Goal: Check status

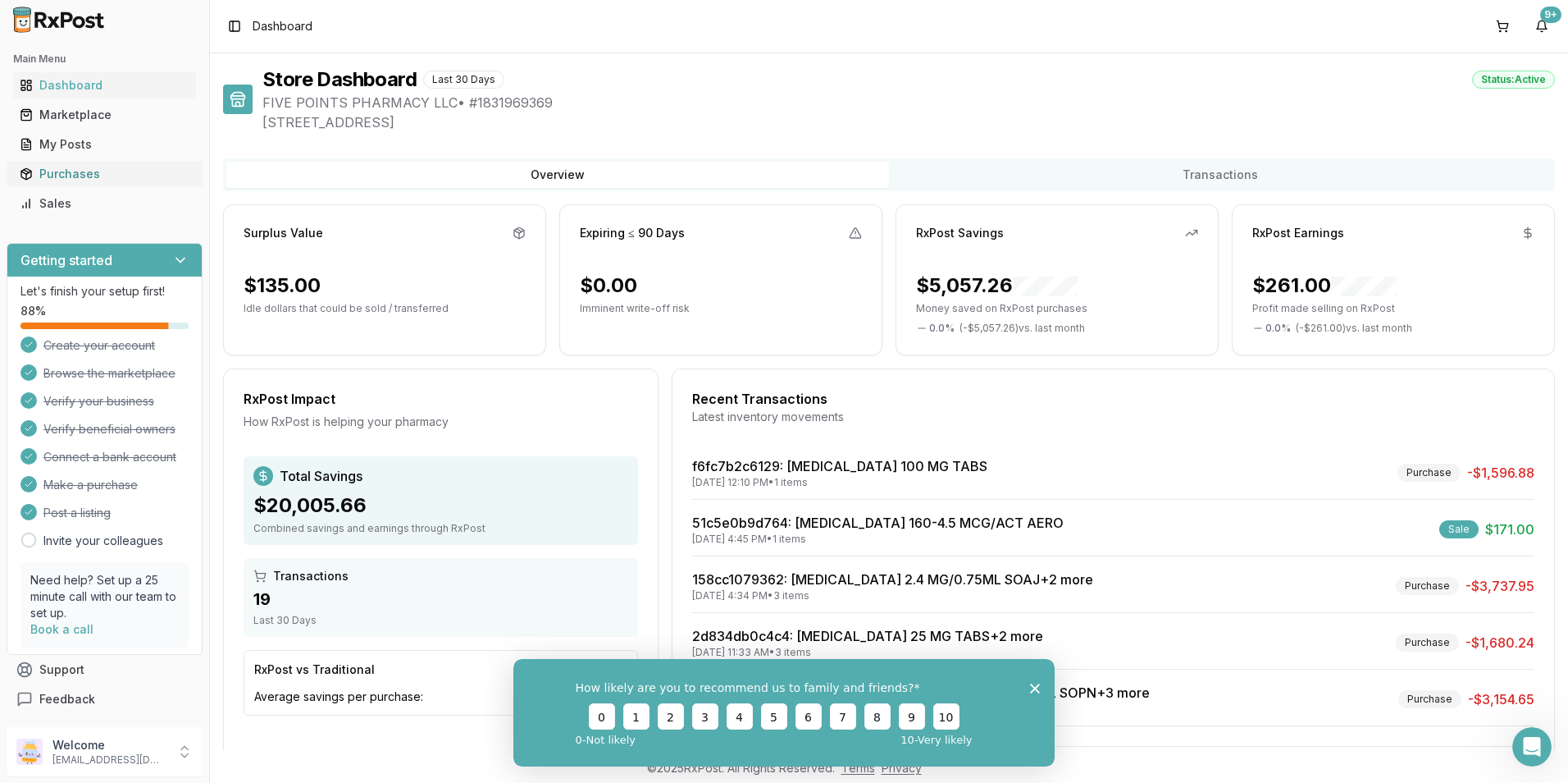
click at [53, 171] on div "Purchases" at bounding box center [104, 174] width 170 height 17
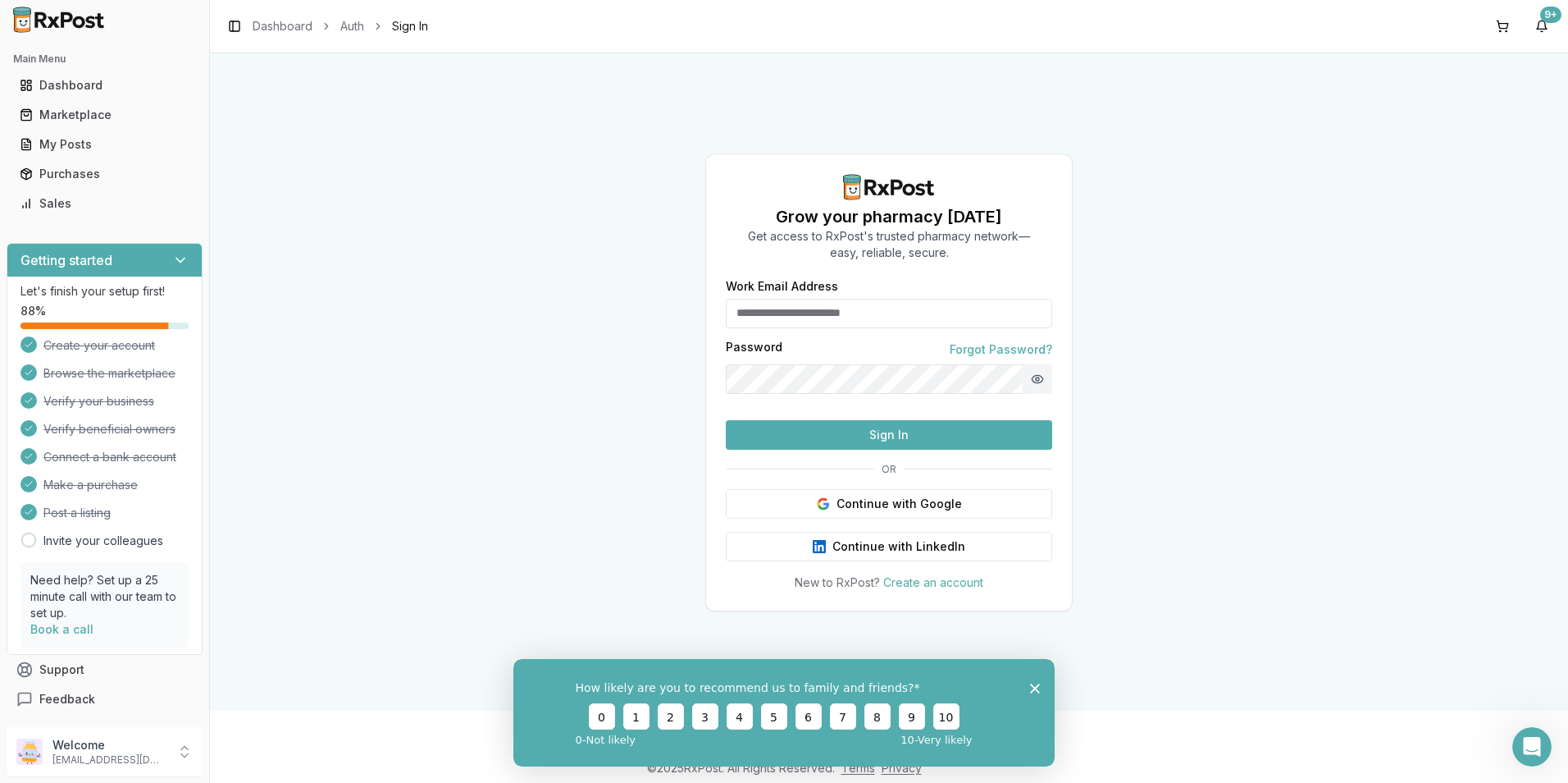
type input "**********"
click at [910, 450] on button "Sign In" at bounding box center [888, 434] width 326 height 29
click at [1031, 690] on icon "Close survey" at bounding box center [1035, 687] width 10 height 10
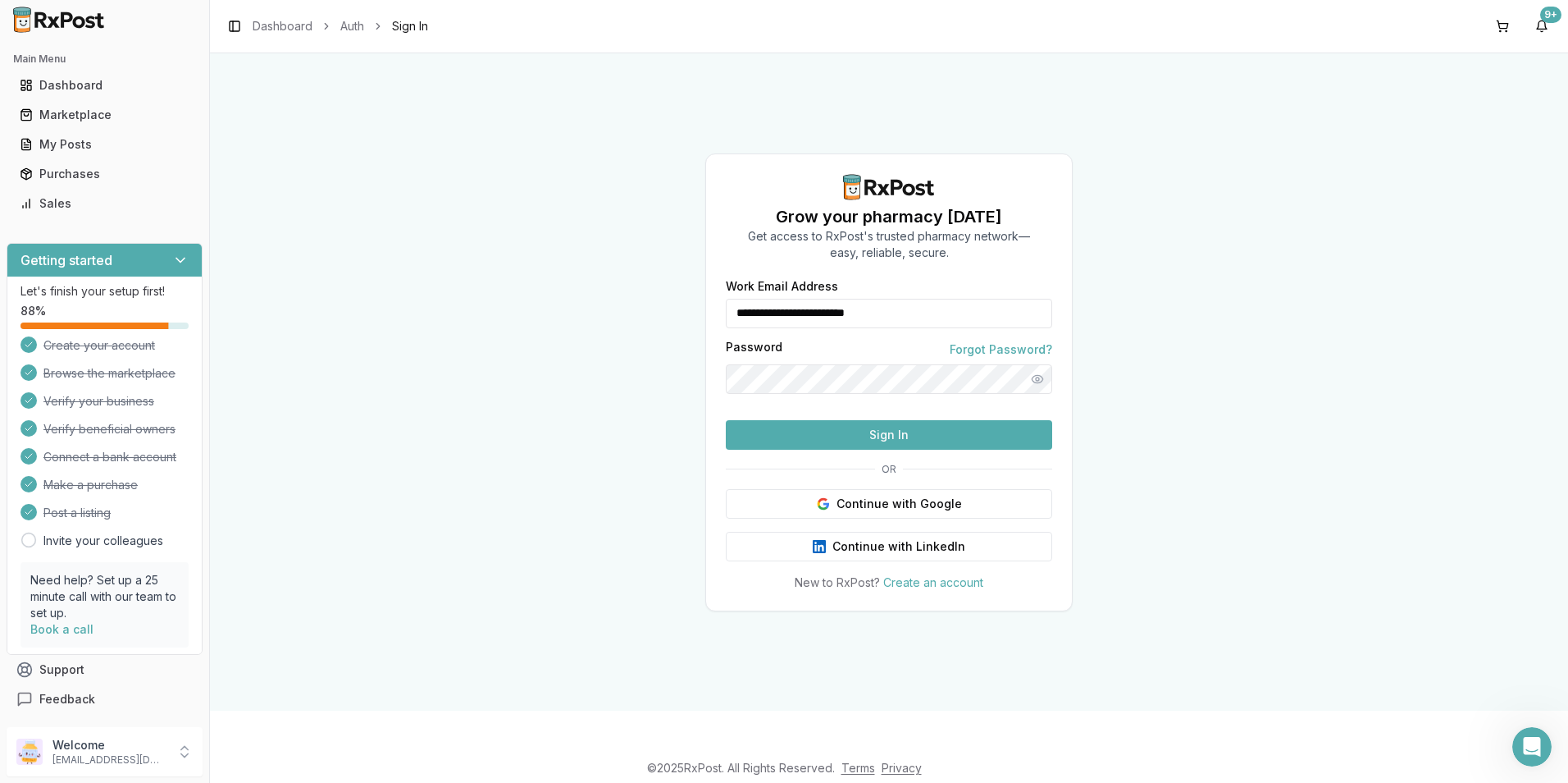
click at [732, 450] on button "Sign In" at bounding box center [888, 434] width 326 height 29
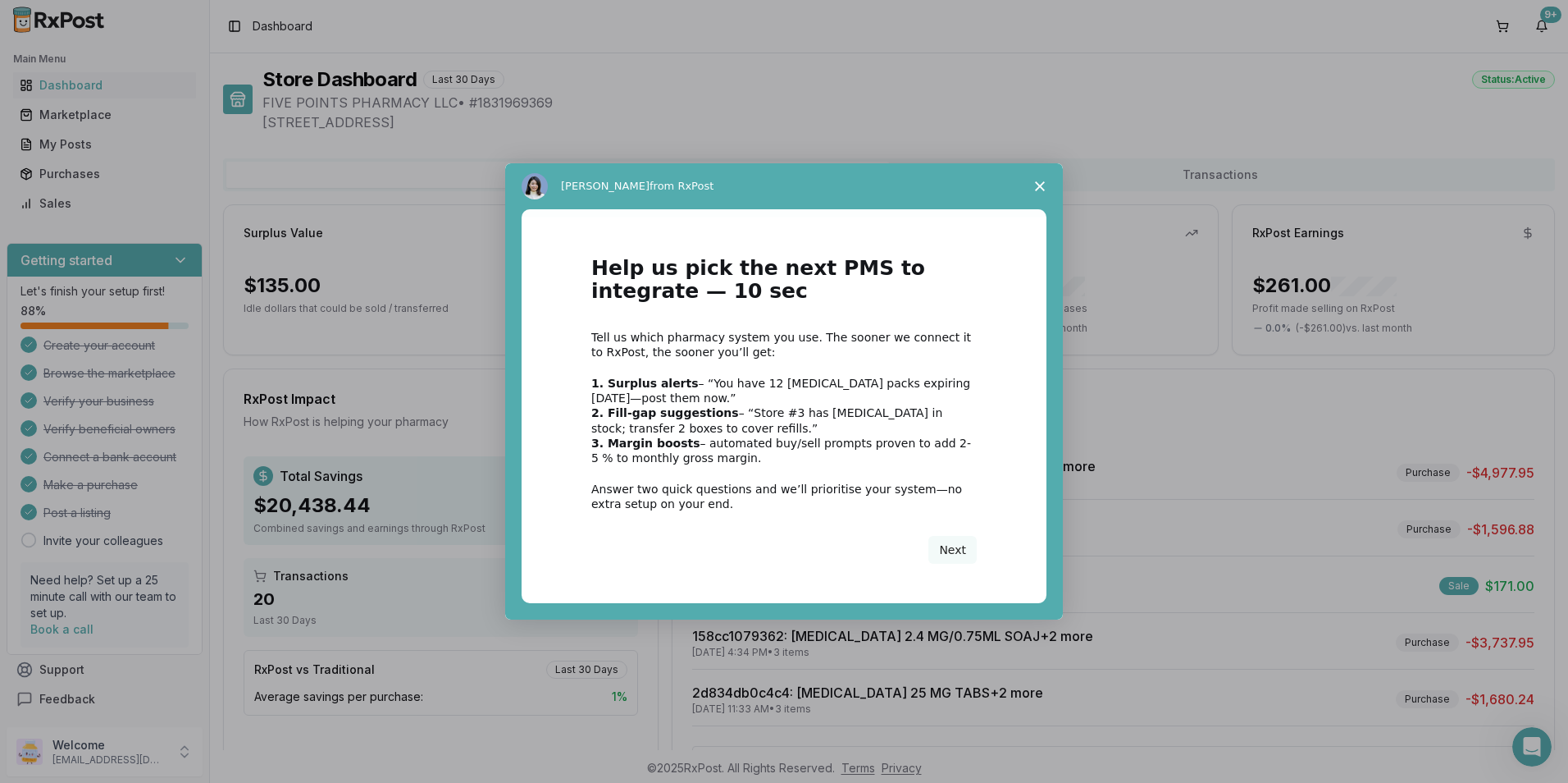
click at [1037, 186] on icon "Close survey" at bounding box center [1039, 186] width 10 height 10
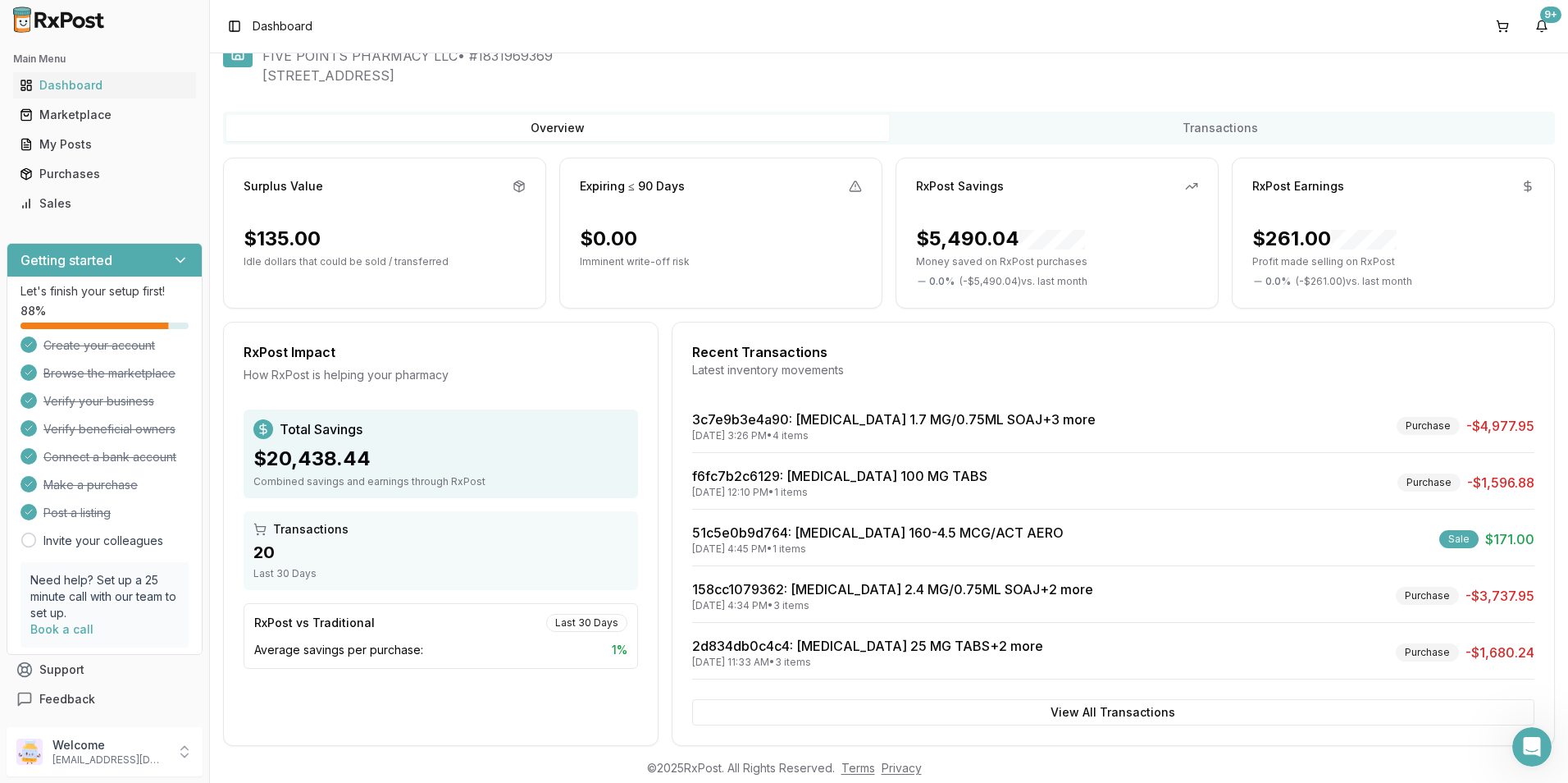
scroll to position [69, 0]
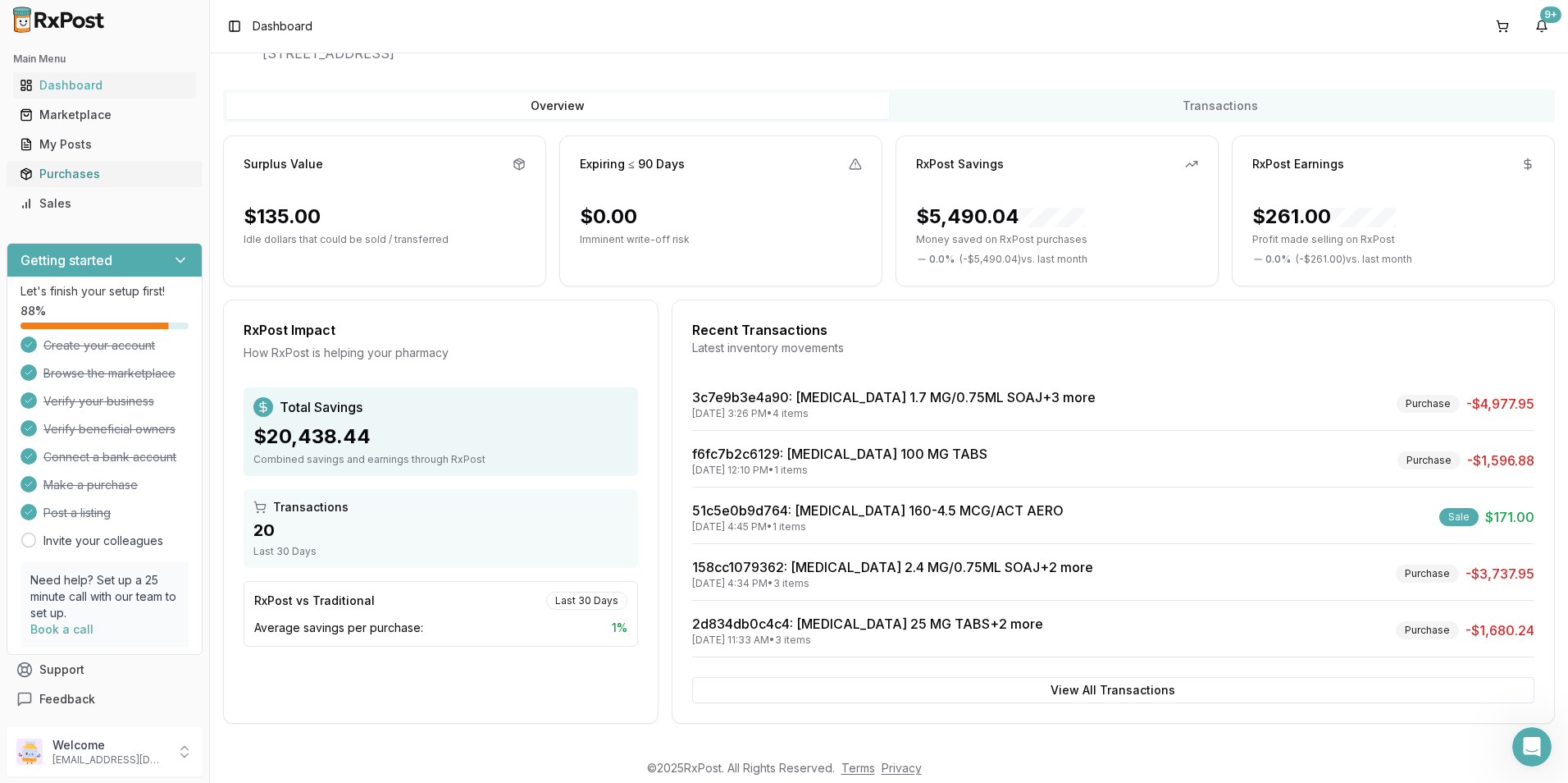
click at [64, 177] on div "Purchases" at bounding box center [104, 174] width 170 height 17
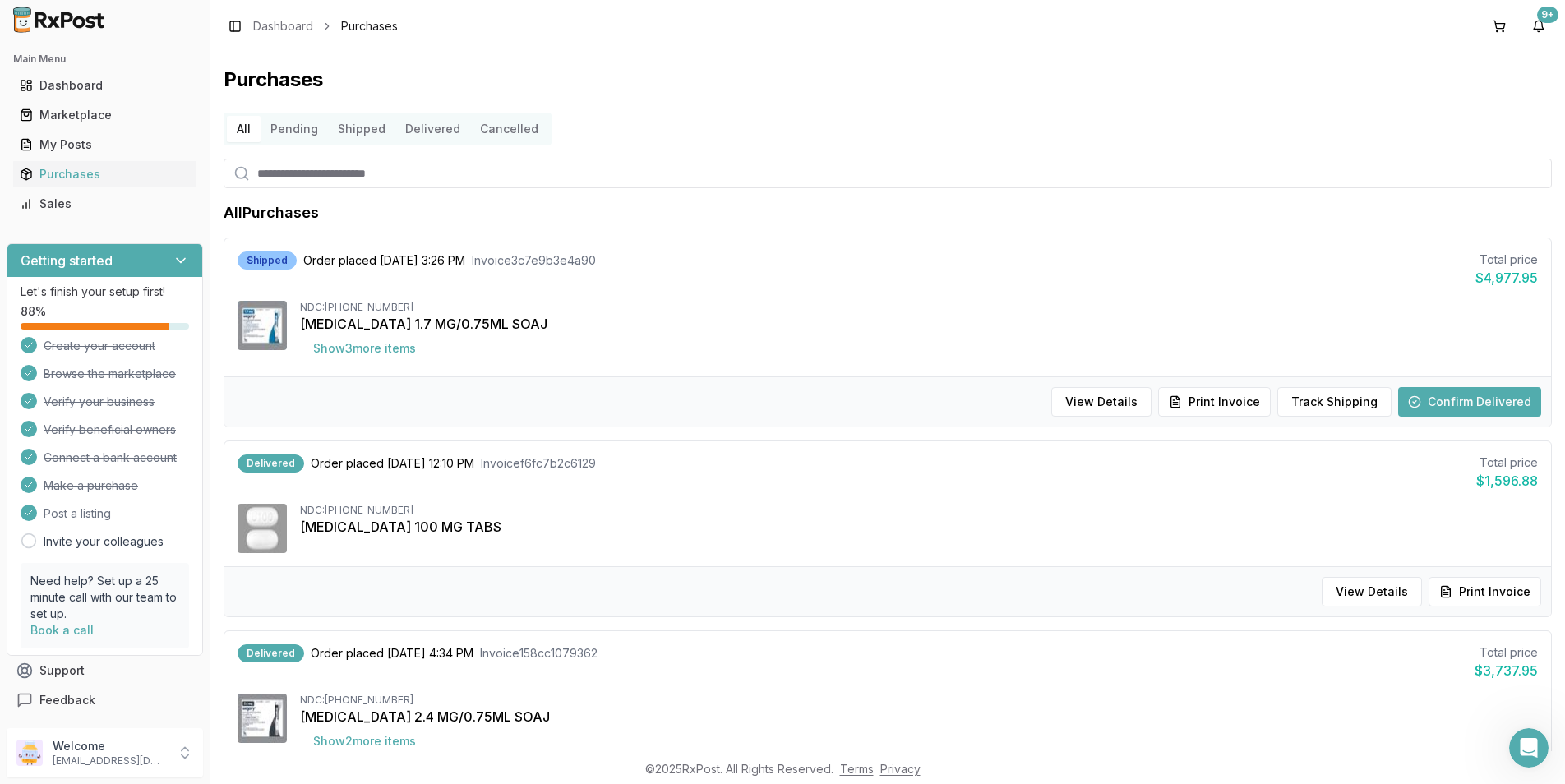
click at [1453, 395] on button "Confirm Delivered" at bounding box center [1470, 401] width 143 height 29
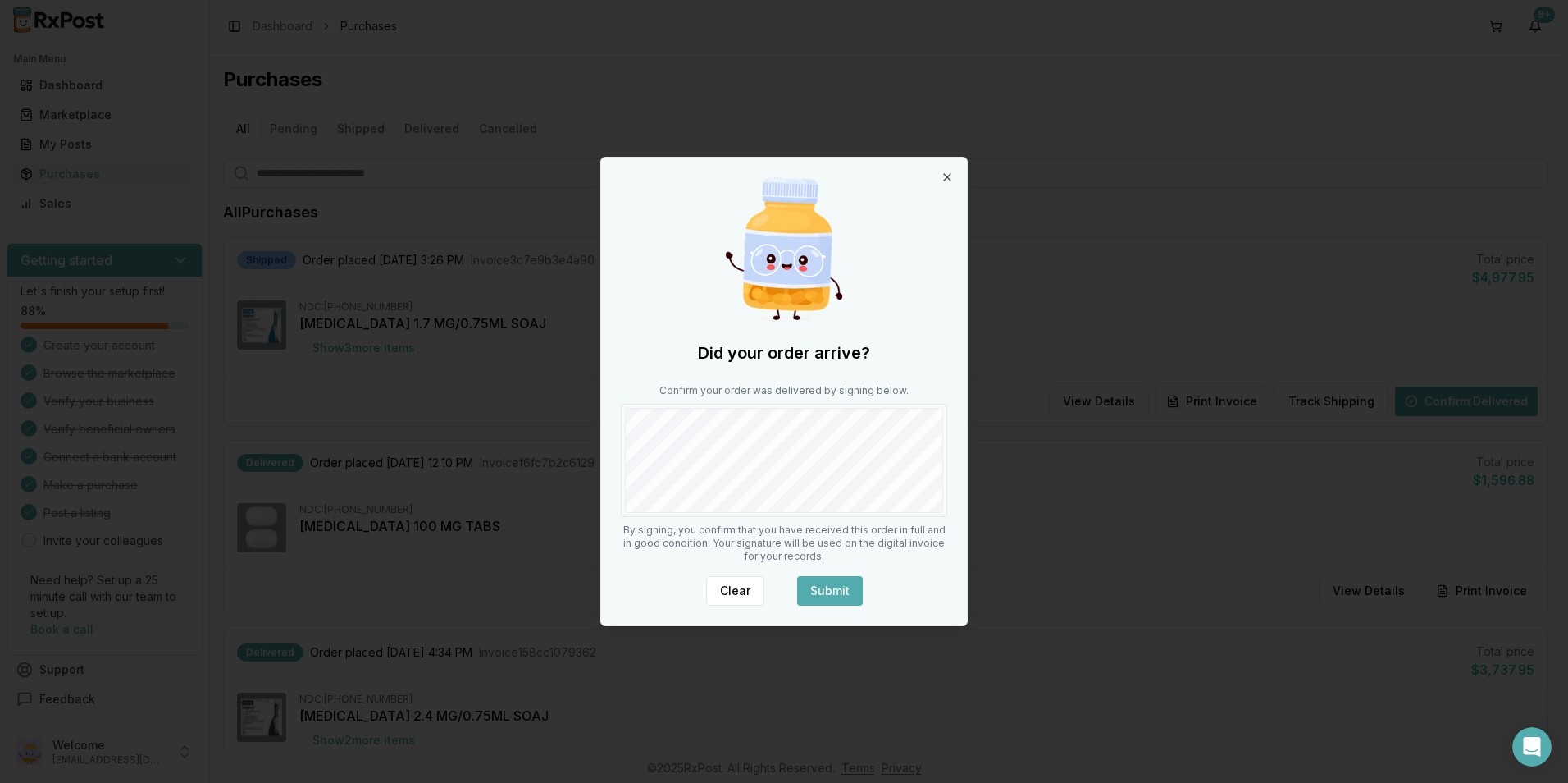
click at [820, 597] on button "Submit" at bounding box center [829, 590] width 65 height 29
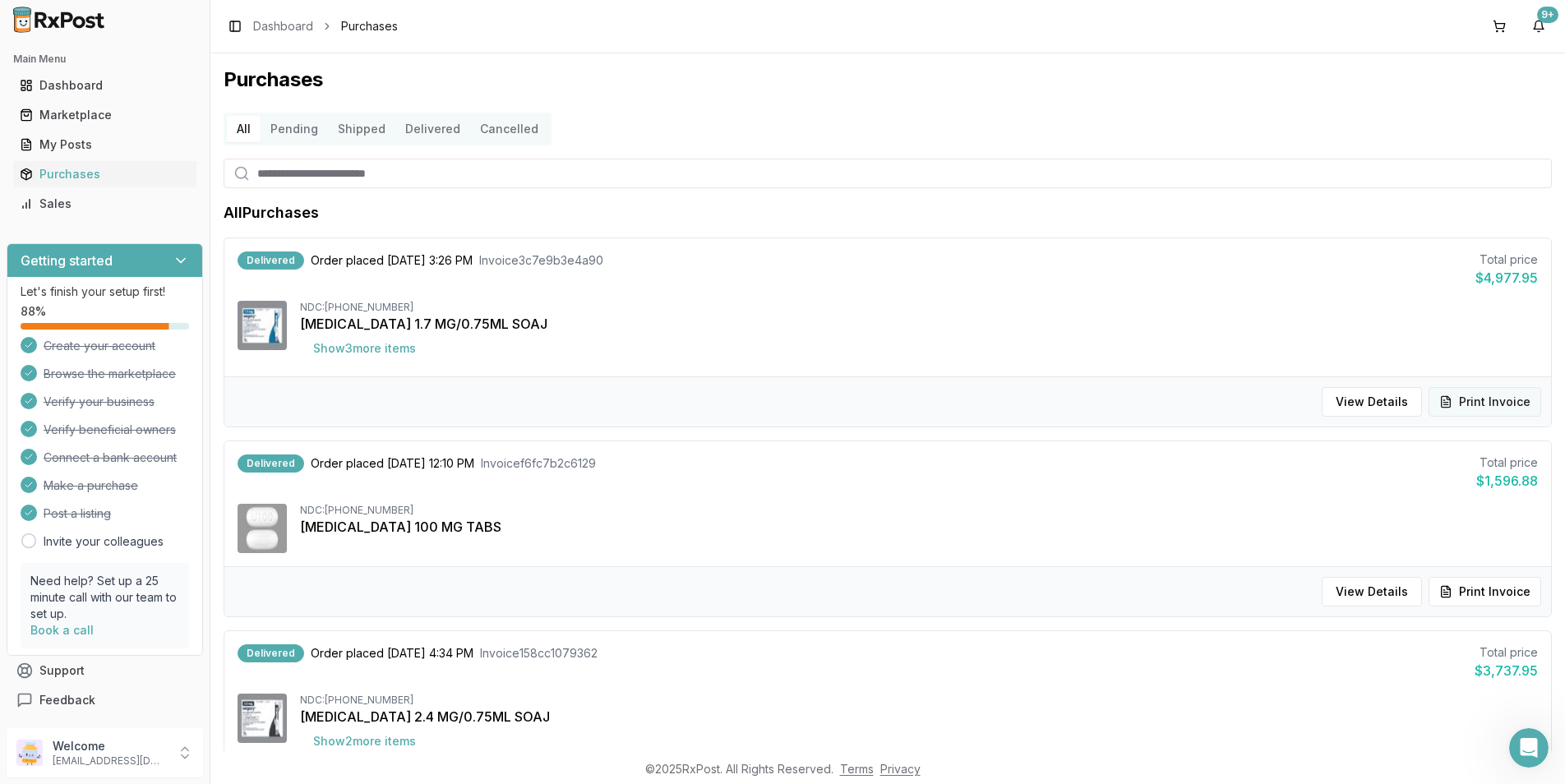
click at [1462, 403] on button "Print Invoice" at bounding box center [1484, 401] width 112 height 29
